Goal: Task Accomplishment & Management: Use online tool/utility

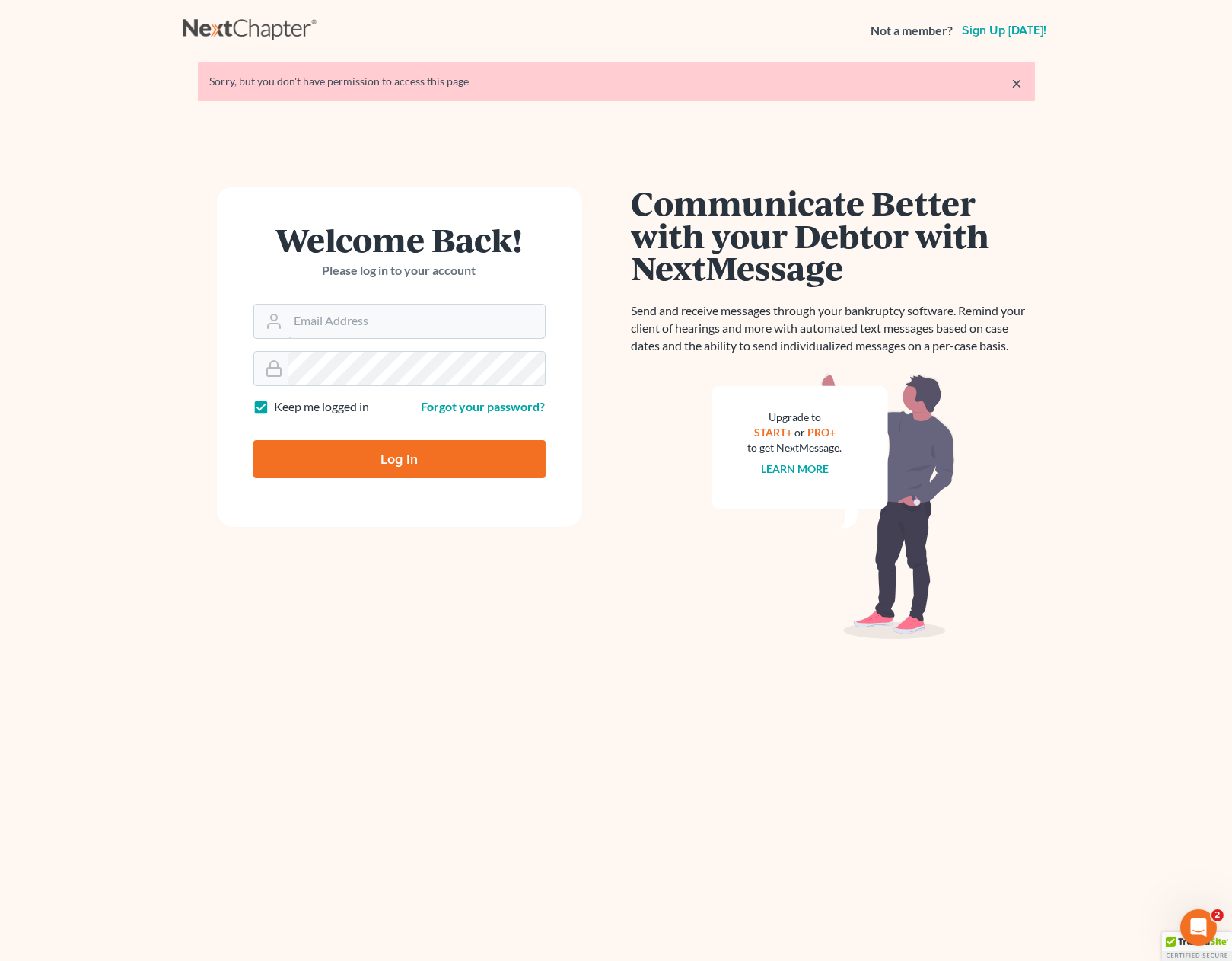
type input "ryan@keenanlawofficespc.com"
click at [440, 464] on input "Log In" at bounding box center [399, 459] width 292 height 38
type input "Thinking..."
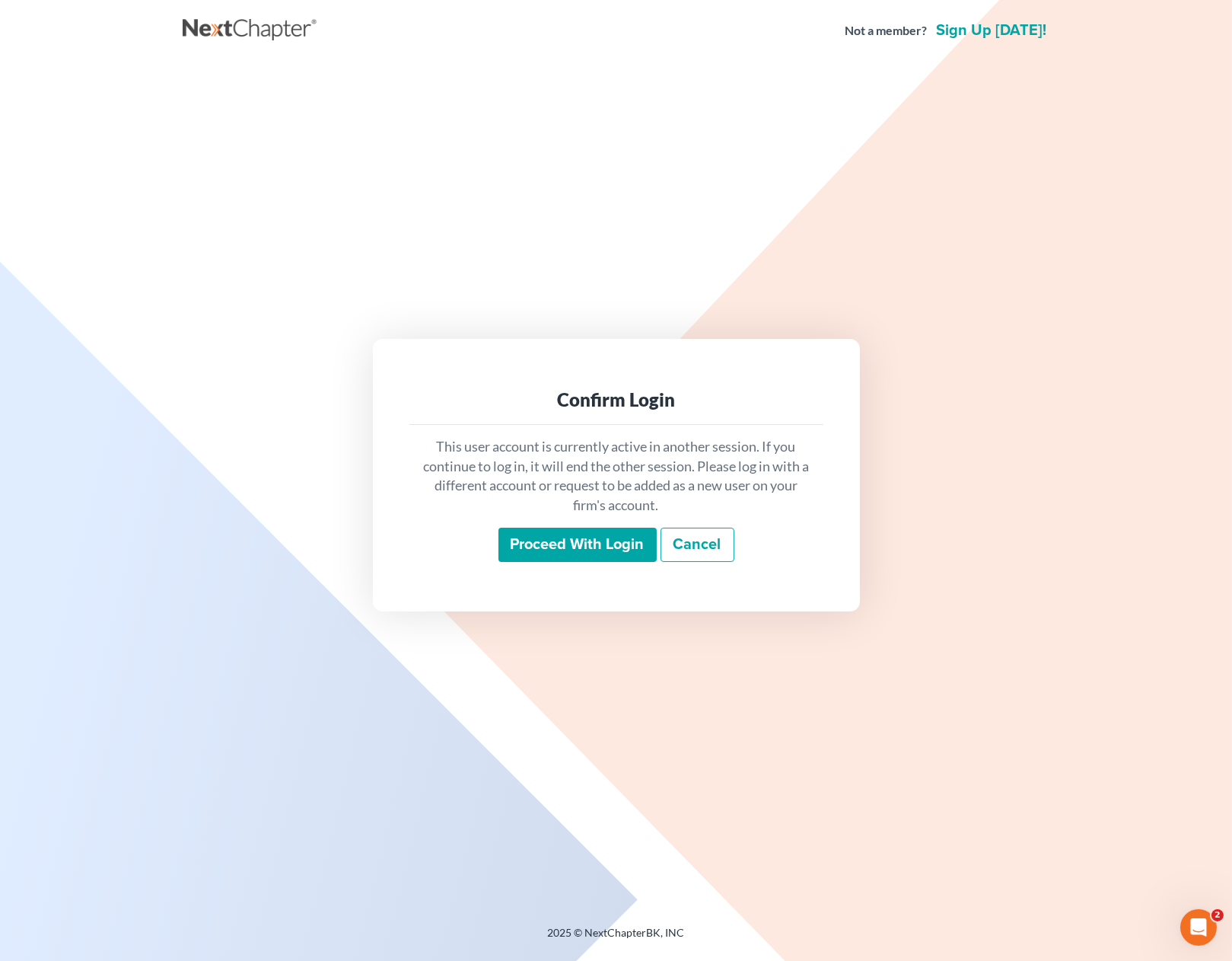
click at [589, 545] on input "Proceed with login" at bounding box center [578, 545] width 159 height 35
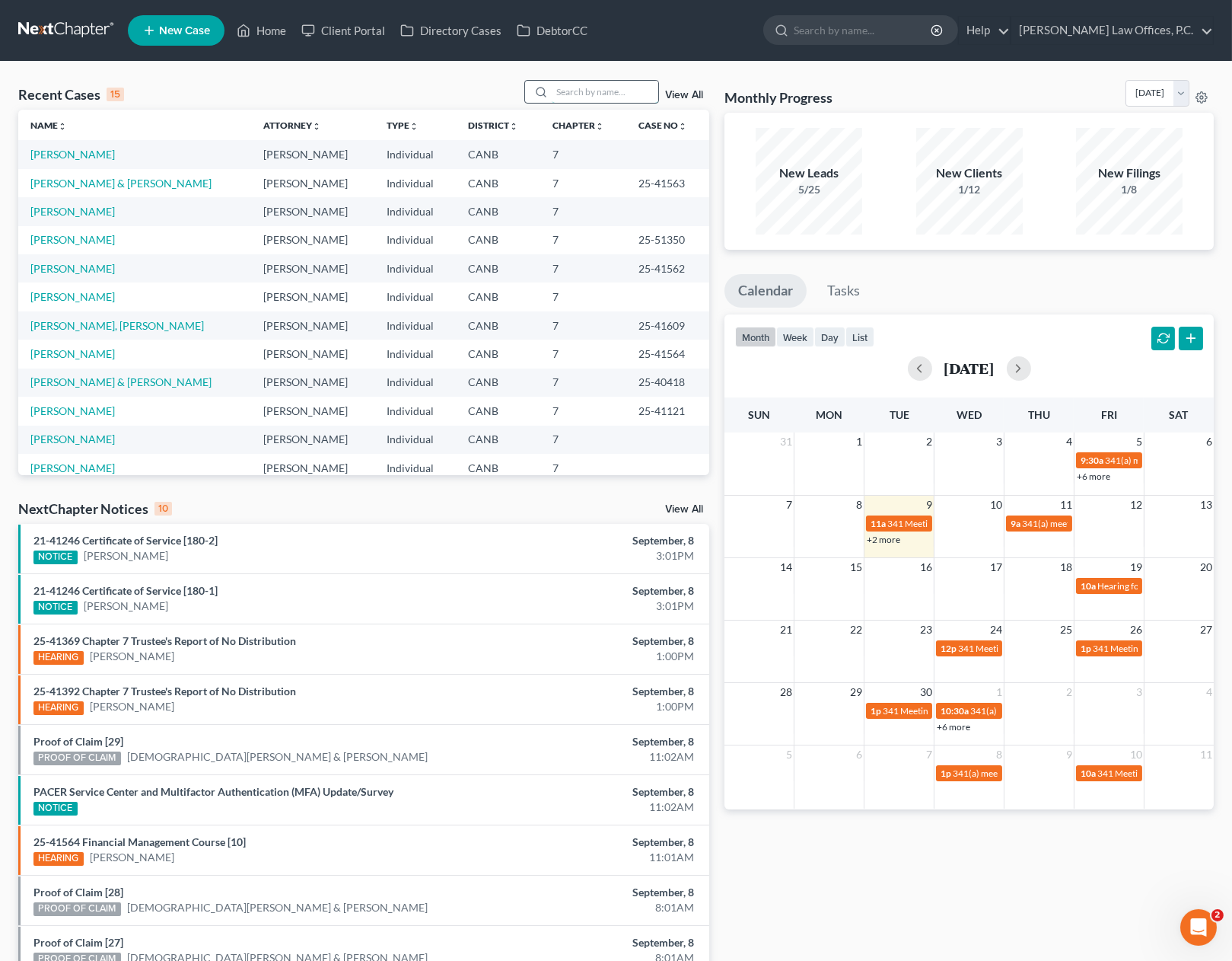
click at [590, 93] on input "search" at bounding box center [605, 91] width 107 height 22
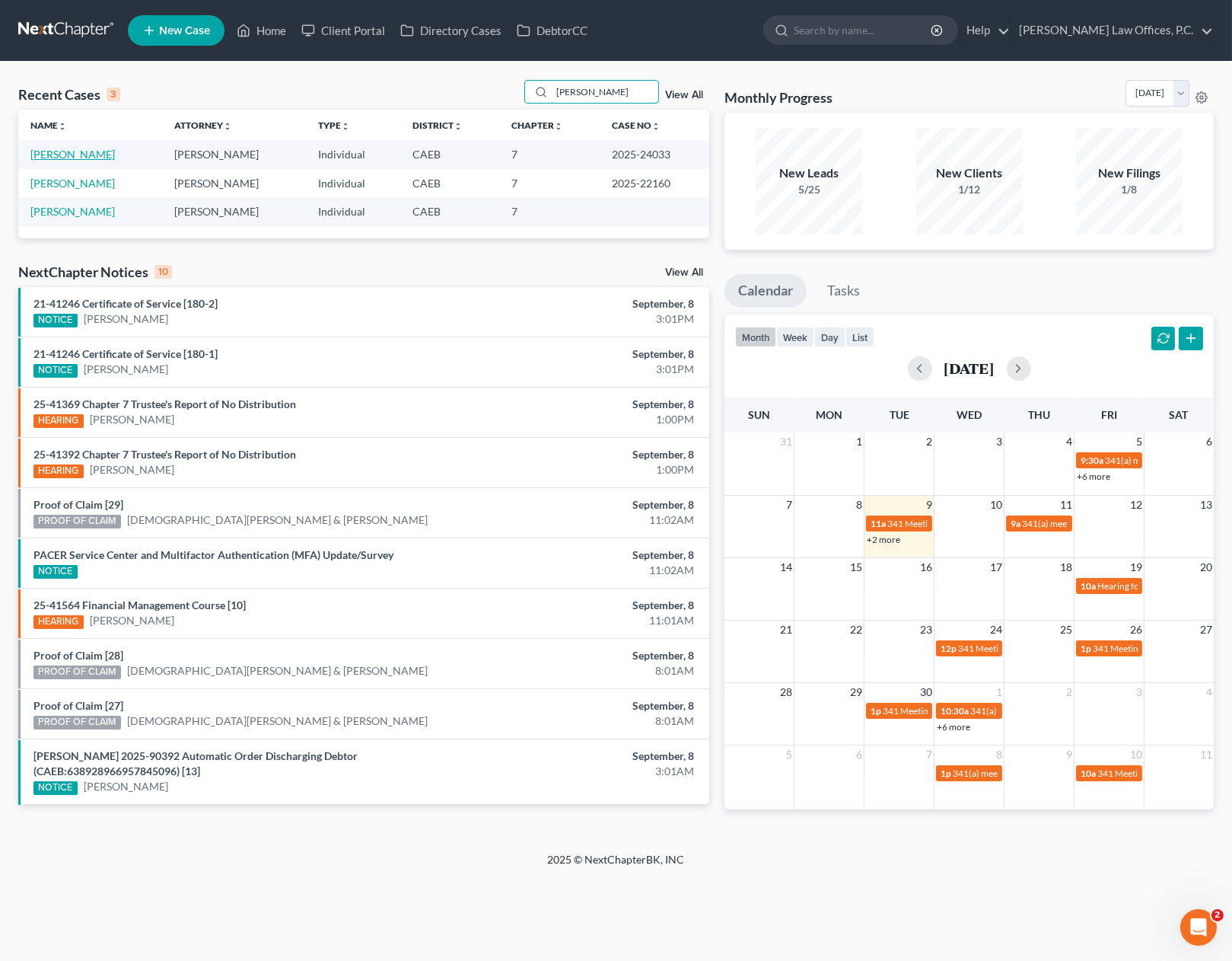
type input "[PERSON_NAME]"
click at [75, 159] on link "[PERSON_NAME]" at bounding box center [73, 155] width 84 height 13
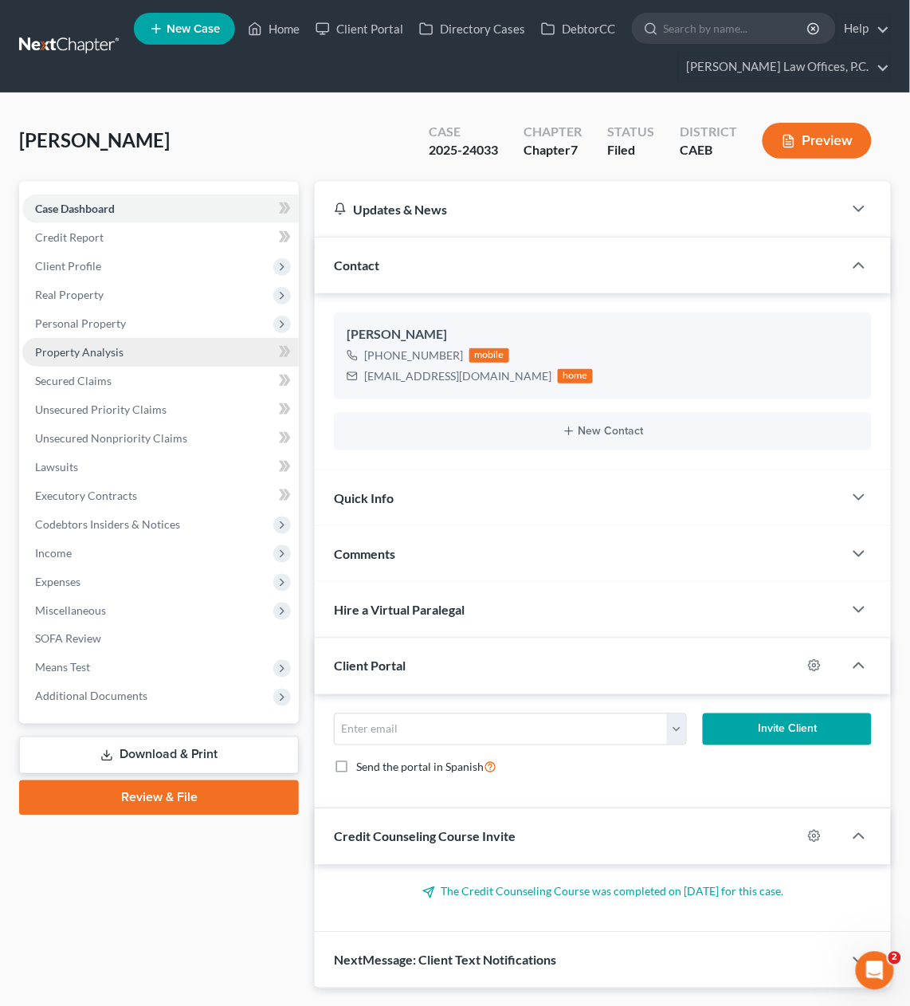
click at [137, 345] on link "Property Analysis" at bounding box center [160, 352] width 277 height 29
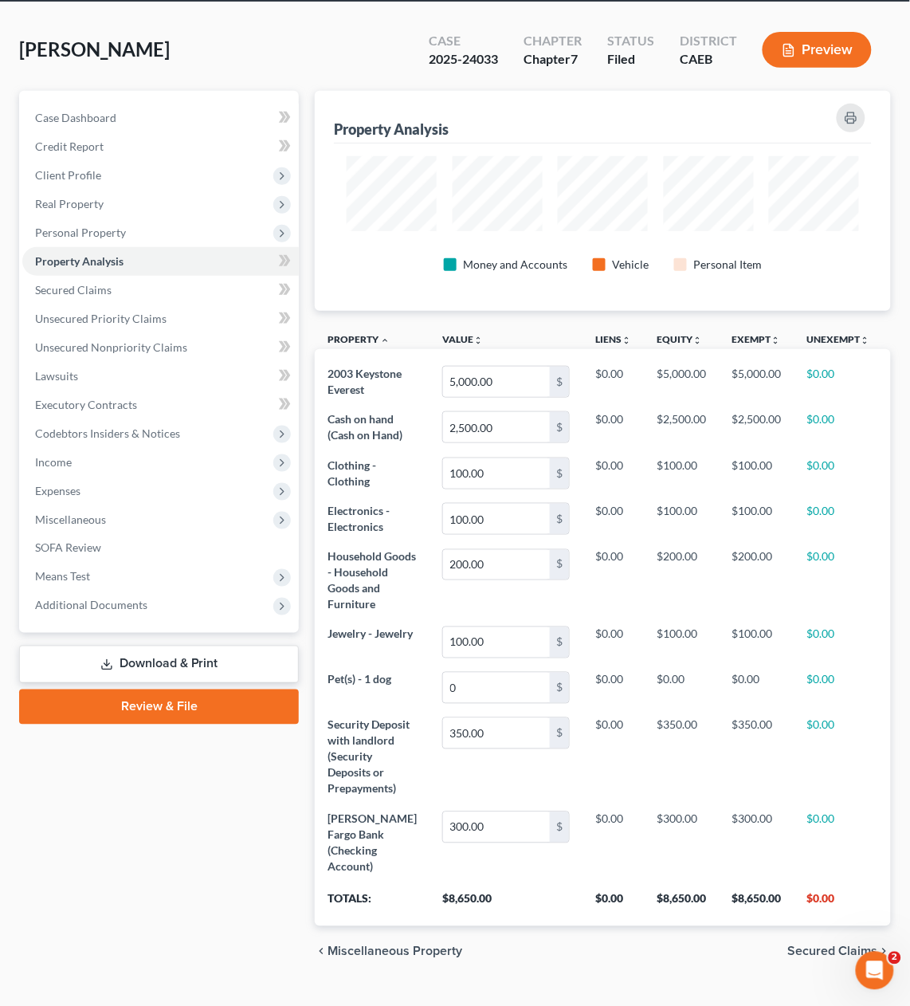
scroll to position [69, 0]
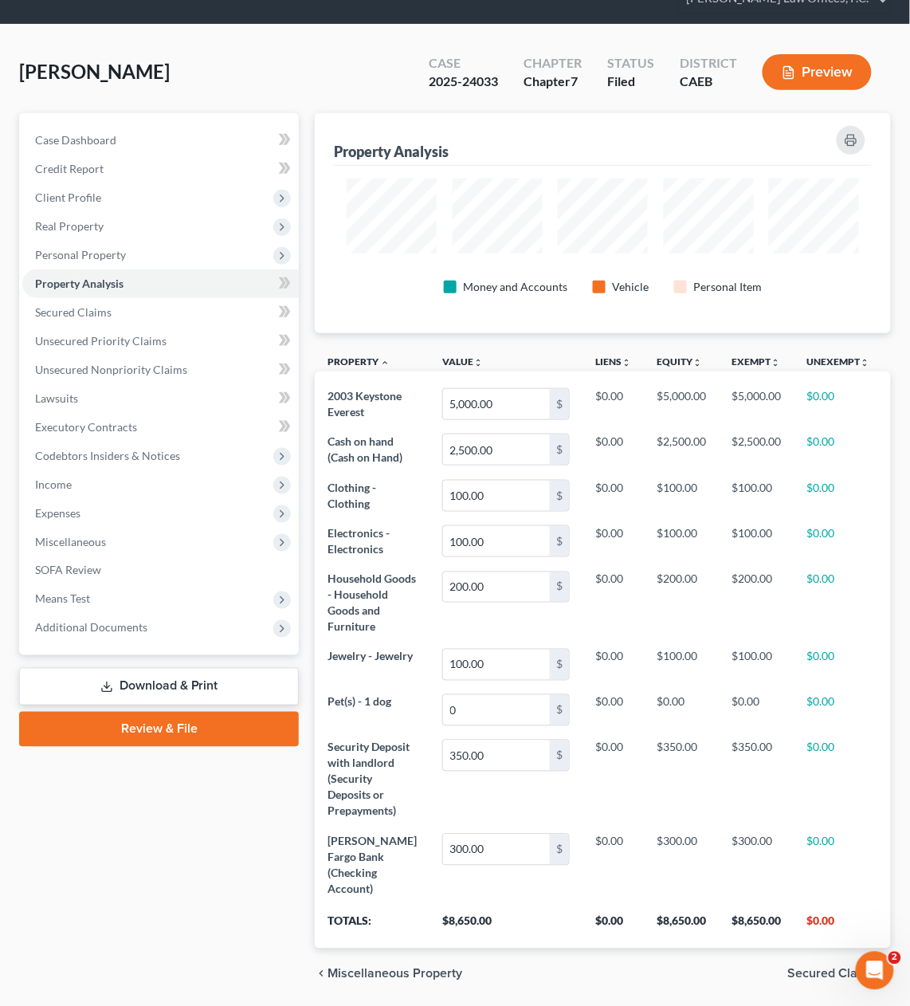
click at [463, 82] on div "2025-24033" at bounding box center [463, 82] width 69 height 18
click at [545, 80] on div "Chapter 7" at bounding box center [553, 82] width 58 height 18
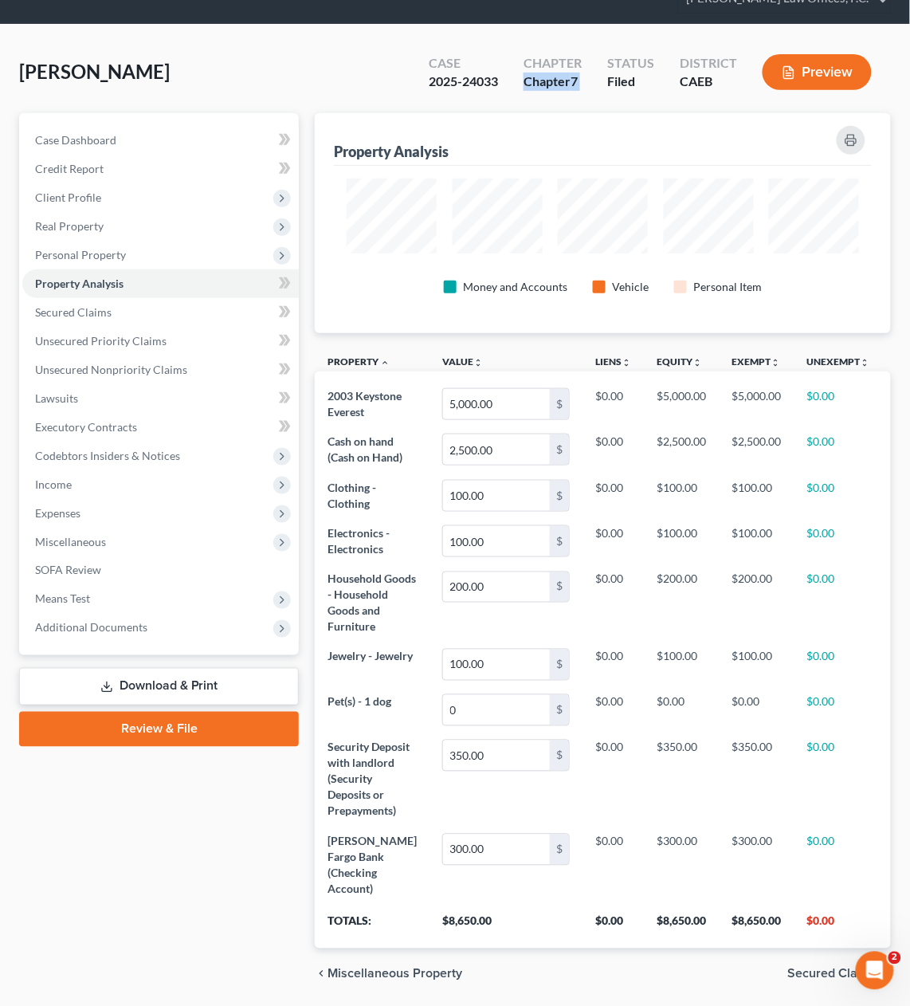
click at [545, 80] on div "Chapter 7" at bounding box center [553, 82] width 58 height 18
click at [465, 80] on div "2025-24033" at bounding box center [463, 82] width 69 height 18
click at [185, 629] on span "Additional Documents" at bounding box center [160, 628] width 277 height 29
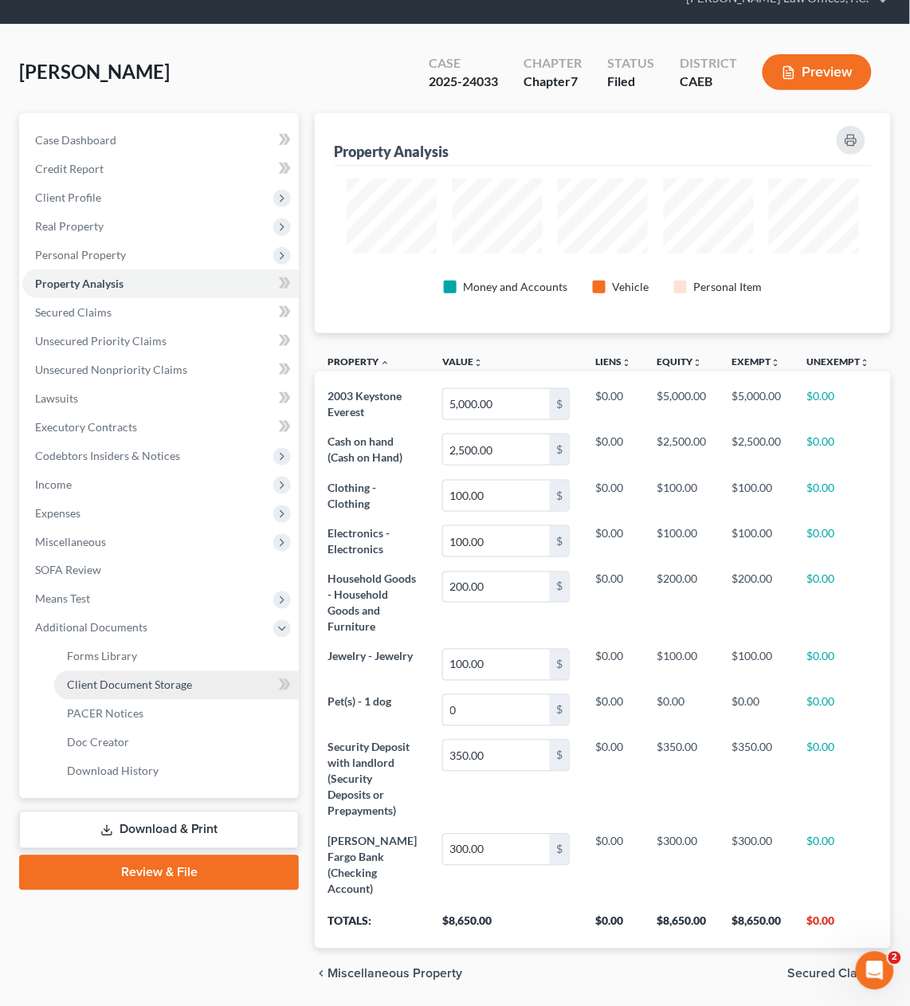
click at [180, 675] on link "Client Document Storage" at bounding box center [176, 685] width 245 height 29
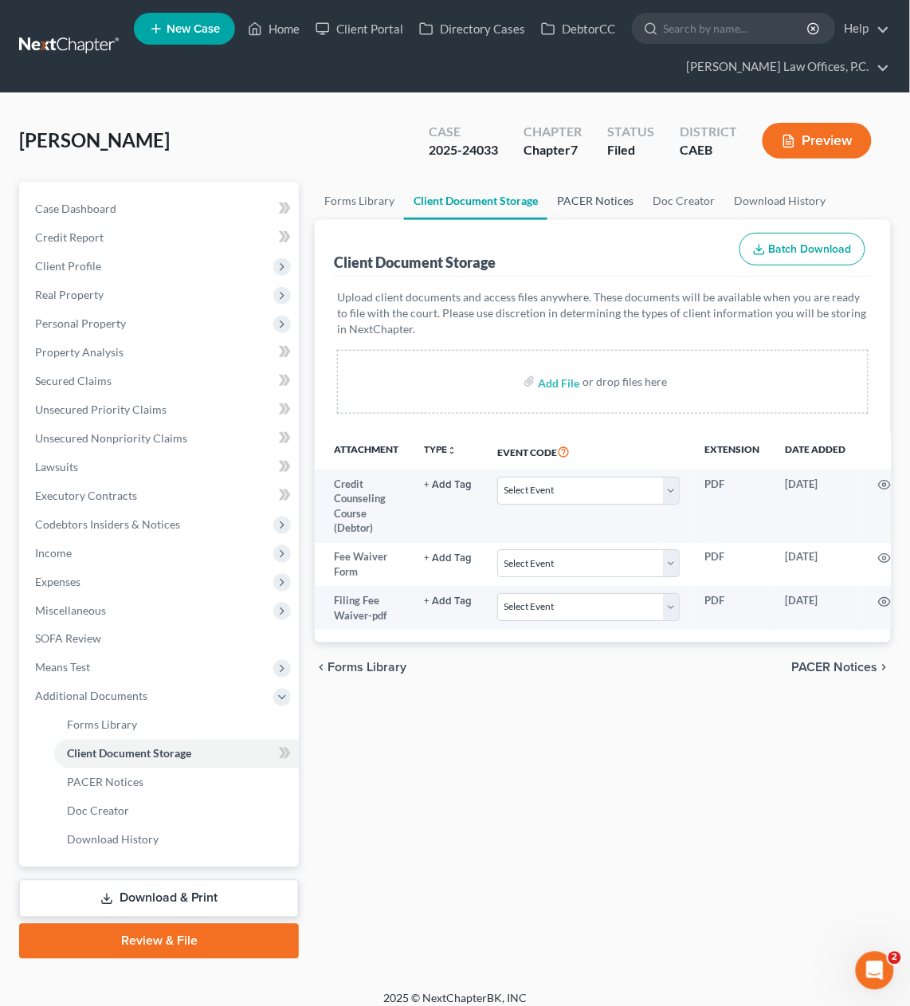
click at [590, 200] on link "PACER Notices" at bounding box center [596, 201] width 96 height 38
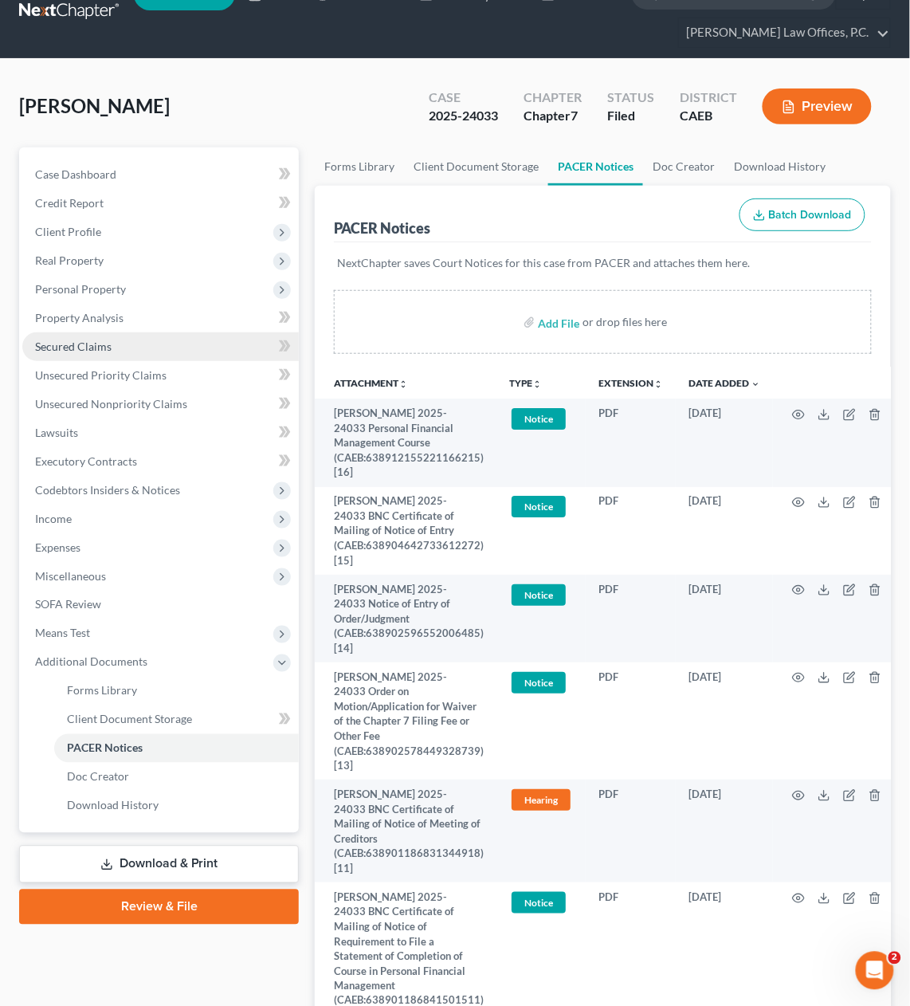
click at [133, 350] on link "Secured Claims" at bounding box center [160, 346] width 277 height 29
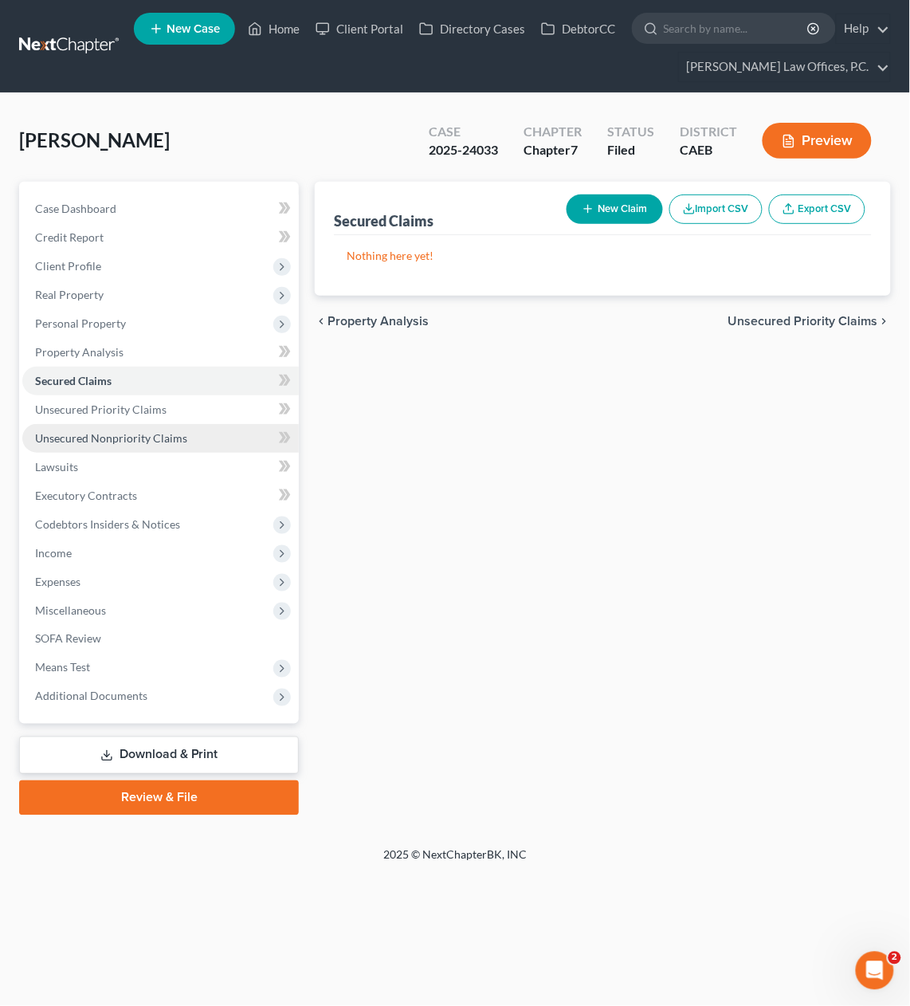
click at [179, 429] on link "Unsecured Nonpriority Claims" at bounding box center [160, 438] width 277 height 29
